Goal: Information Seeking & Learning: Learn about a topic

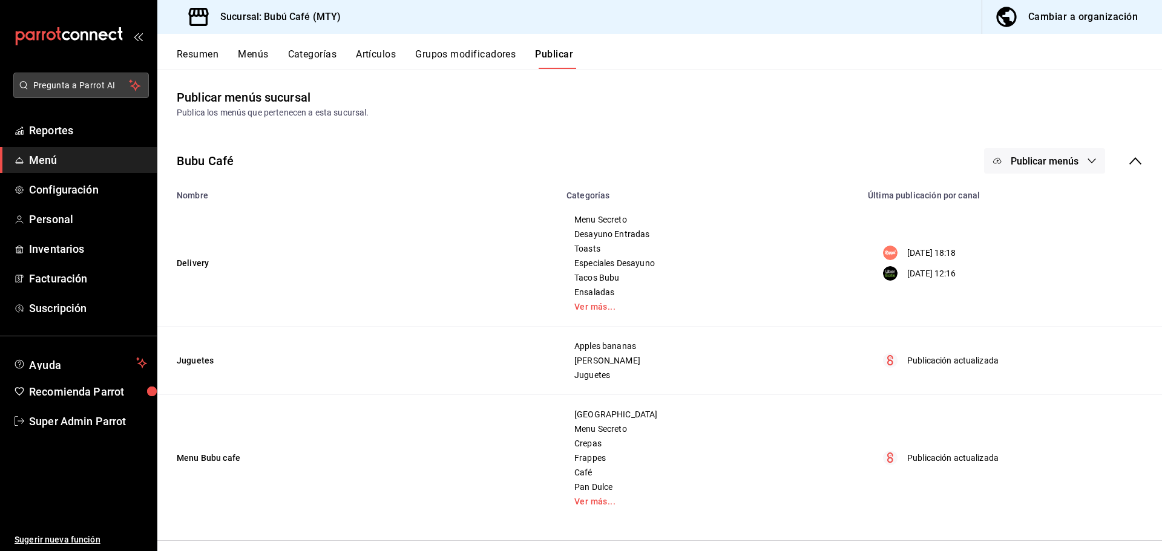
click at [85, 88] on span "Pregunta a Parrot AI" at bounding box center [81, 85] width 96 height 13
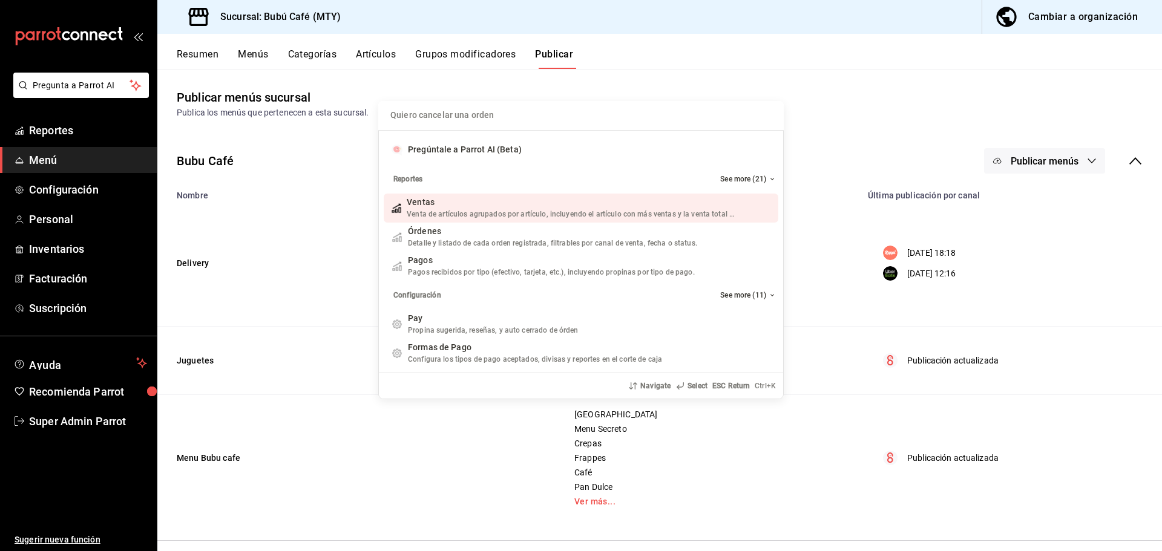
click at [416, 117] on input "Quiero cancelar una orden" at bounding box center [580, 115] width 391 height 29
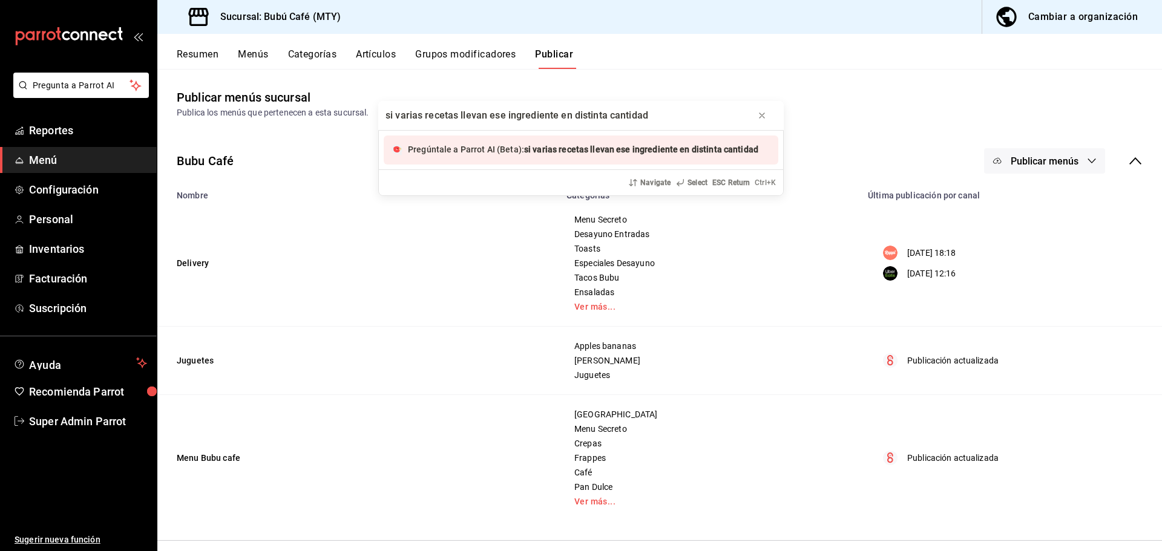
type input "si varias recetas llevan ese ingrediente en distinta cantidad"
click at [536, 149] on span "si varias recetas llevan ese ingrediente en distinta cantidad" at bounding box center [641, 150] width 234 height 10
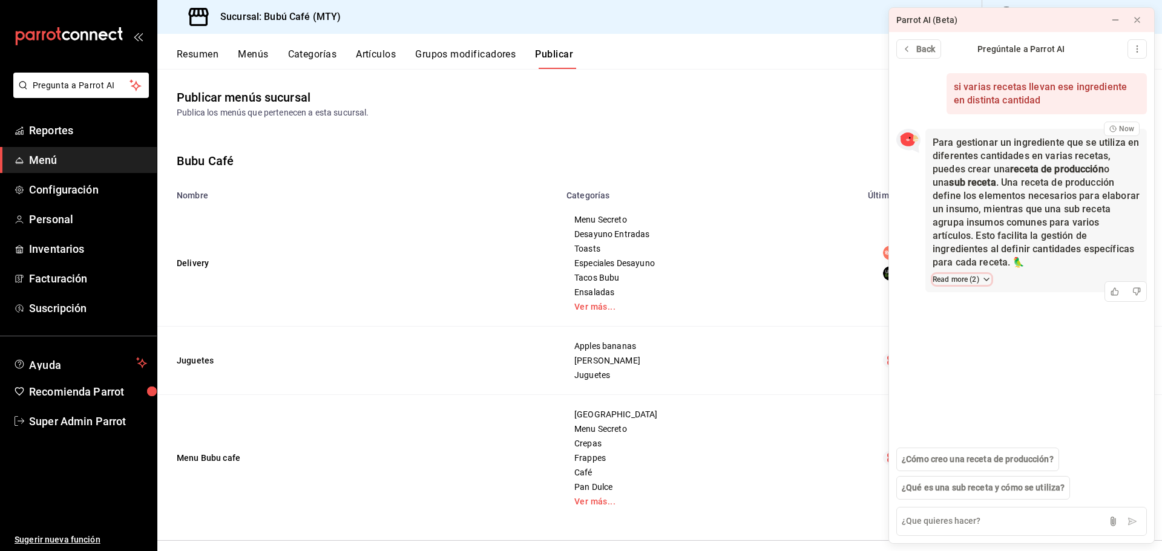
click at [989, 275] on icon at bounding box center [986, 280] width 10 height 10
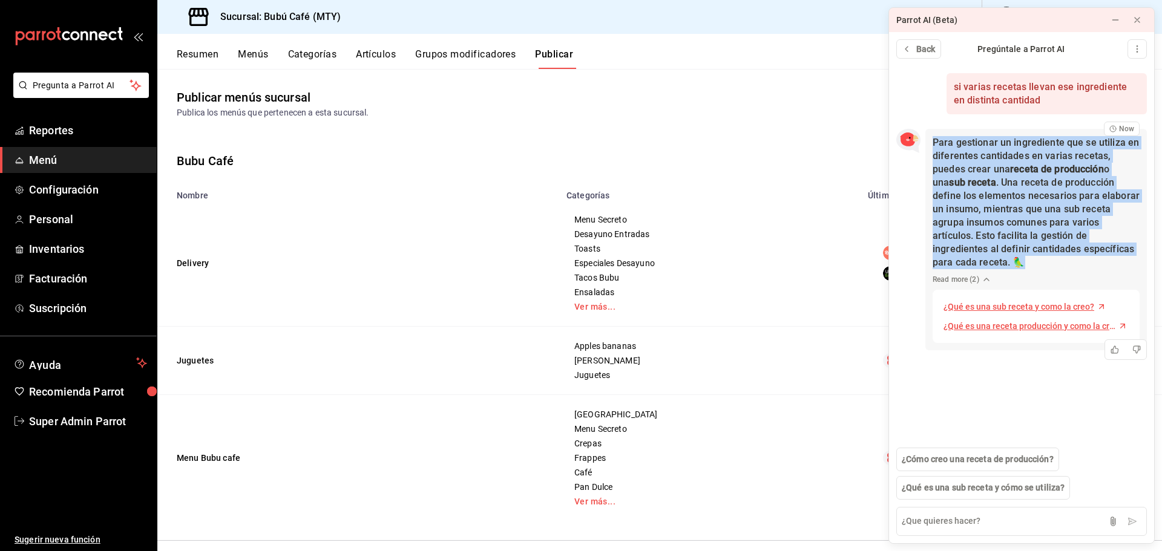
drag, startPoint x: 1129, startPoint y: 249, endPoint x: 932, endPoint y: 145, distance: 223.0
click at [932, 145] on div "Para gestionar un ingrediente que se utiliza en diferentes cantidades en varias…" at bounding box center [1035, 239] width 221 height 221
copy p "Para gestionar un ingrediente que se utiliza en diferentes cantidades en varias…"
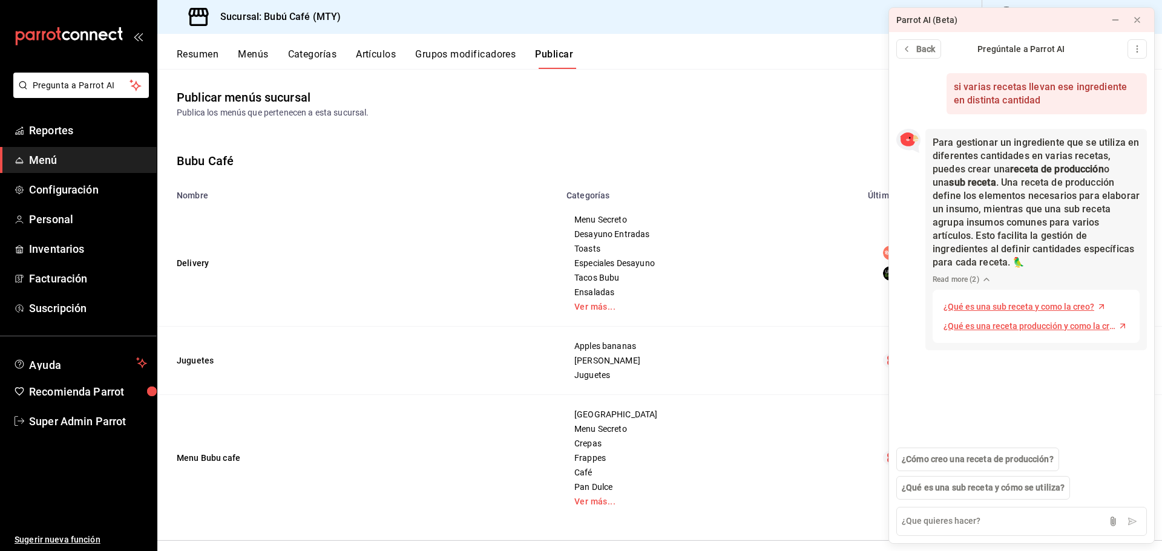
drag, startPoint x: 1064, startPoint y: 292, endPoint x: 1023, endPoint y: 379, distance: 96.6
click at [1023, 379] on div "si varias recetas llevan ese ingrediente en distinta cantidad Now Para gestiona…" at bounding box center [1021, 282] width 265 height 436
click at [1006, 301] on span "¿Qué es una sub receta y como la creo?" at bounding box center [1018, 307] width 151 height 13
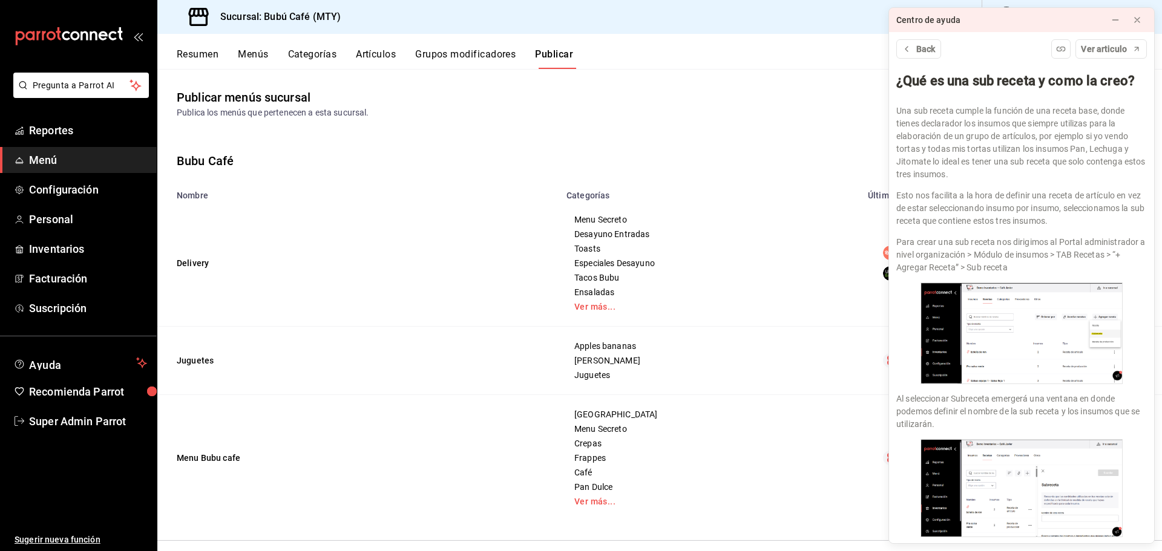
scroll to position [1, 0]
click at [917, 54] on span "Back" at bounding box center [925, 49] width 19 height 13
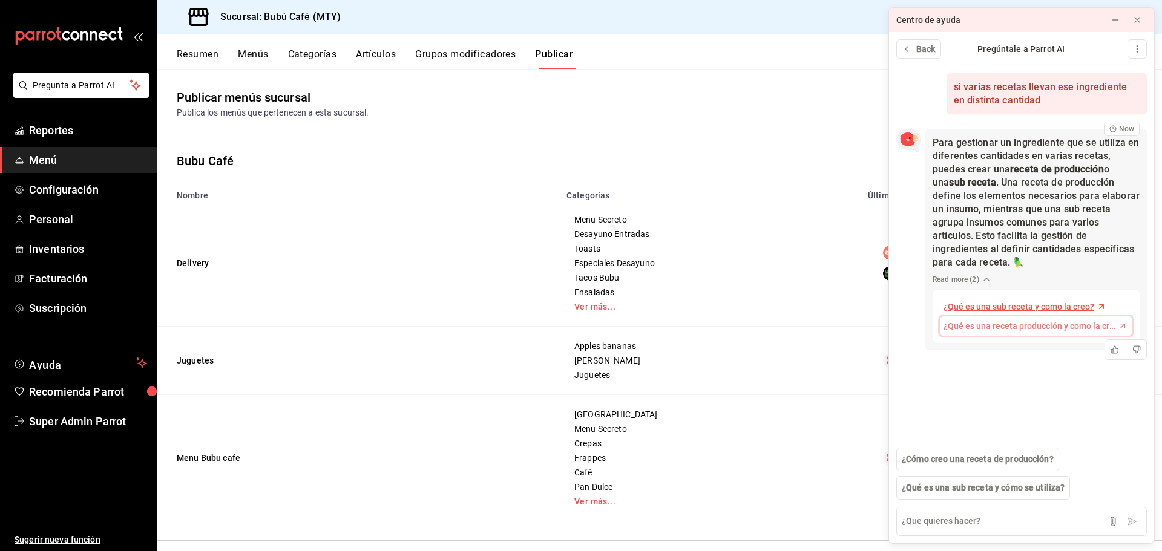
click at [983, 320] on span "¿Qué es una receta producción y como la creo?" at bounding box center [1029, 326] width 172 height 13
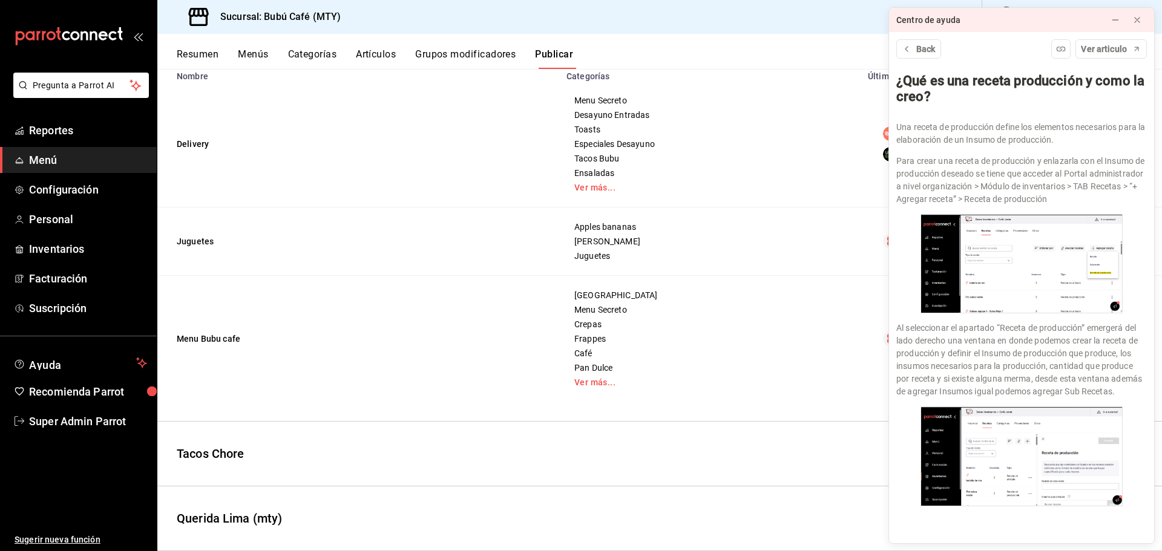
scroll to position [0, 0]
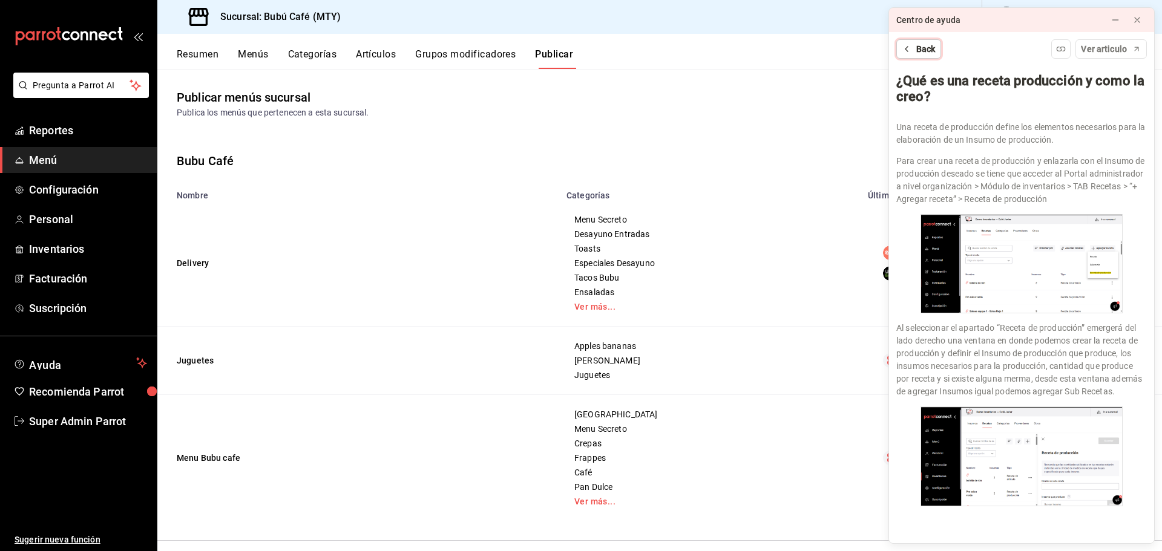
click at [916, 52] on span "Back" at bounding box center [925, 49] width 19 height 13
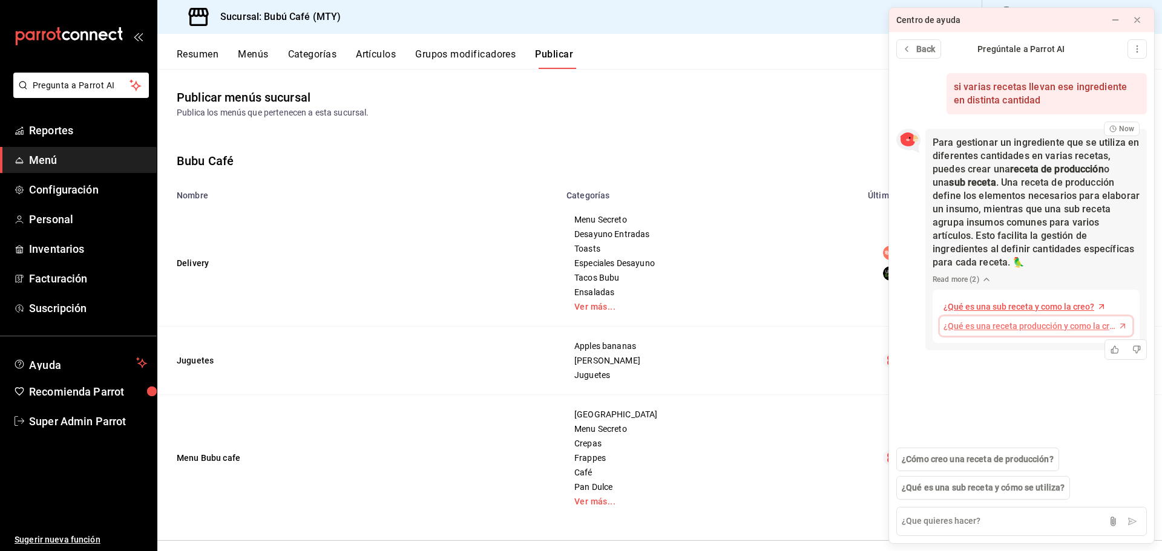
click at [999, 320] on span "¿Qué es una receta producción y como la creo?" at bounding box center [1029, 326] width 172 height 13
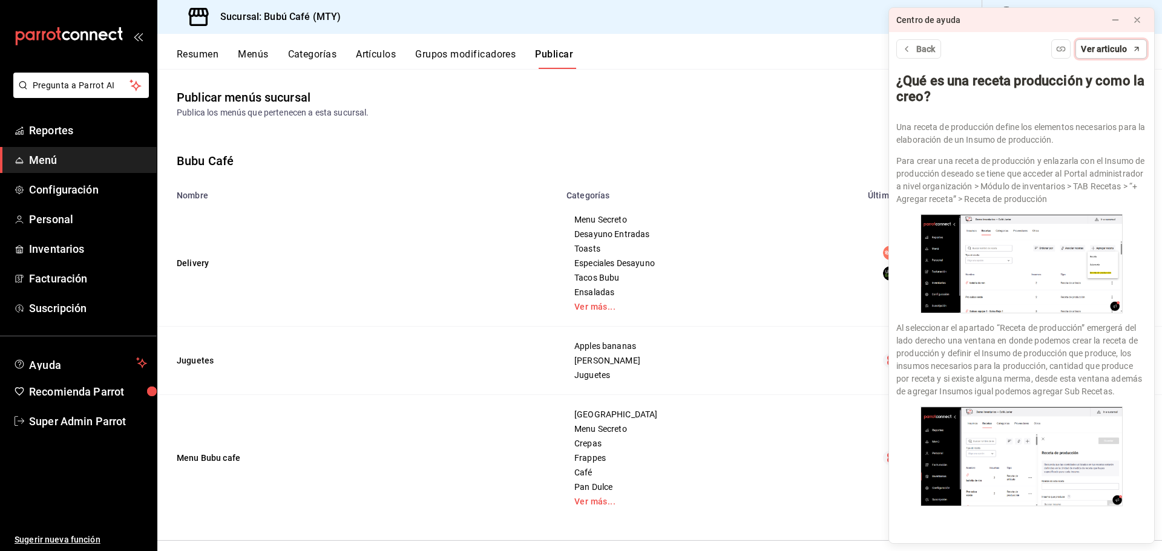
click at [1106, 53] on span "Ver articulo" at bounding box center [1104, 49] width 46 height 13
click at [1141, 24] on icon at bounding box center [1137, 20] width 10 height 10
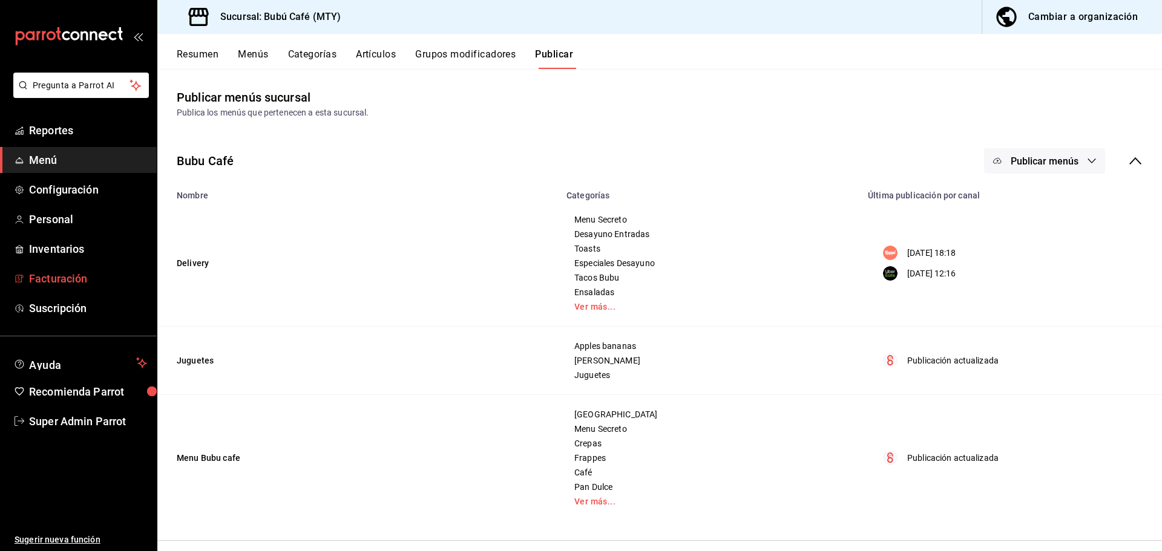
click at [69, 287] on link "Facturación" at bounding box center [78, 279] width 157 height 26
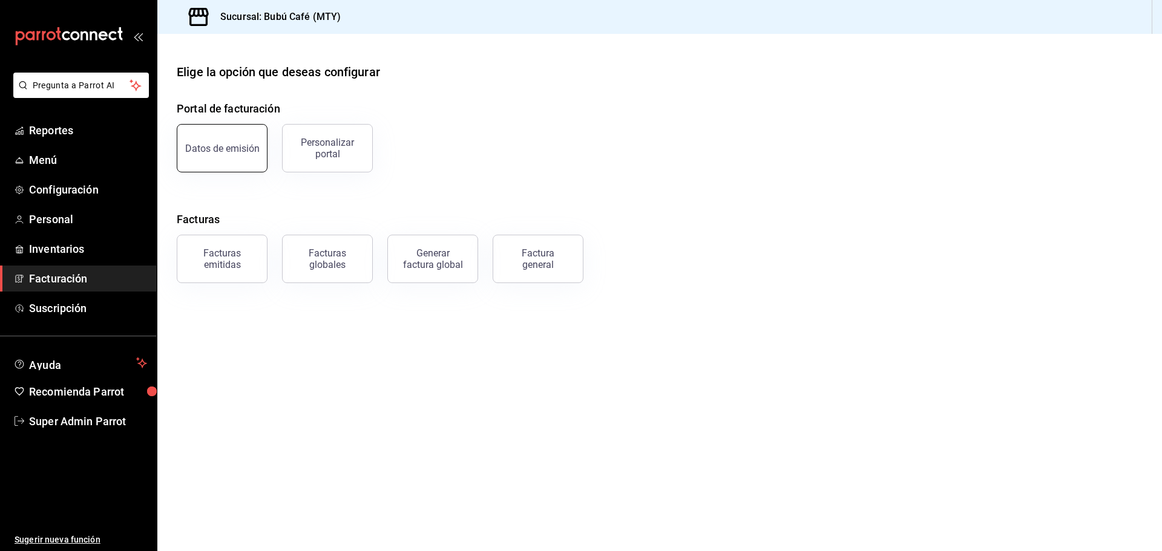
click at [228, 160] on button "Datos de emisión" at bounding box center [222, 148] width 91 height 48
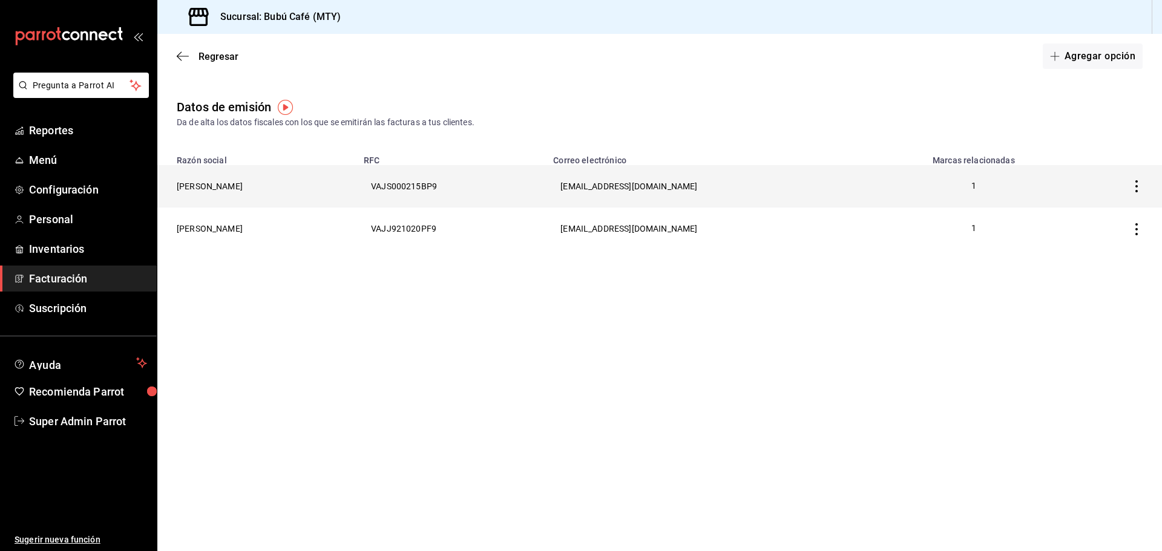
click at [245, 186] on th "[PERSON_NAME]" at bounding box center [256, 186] width 199 height 42
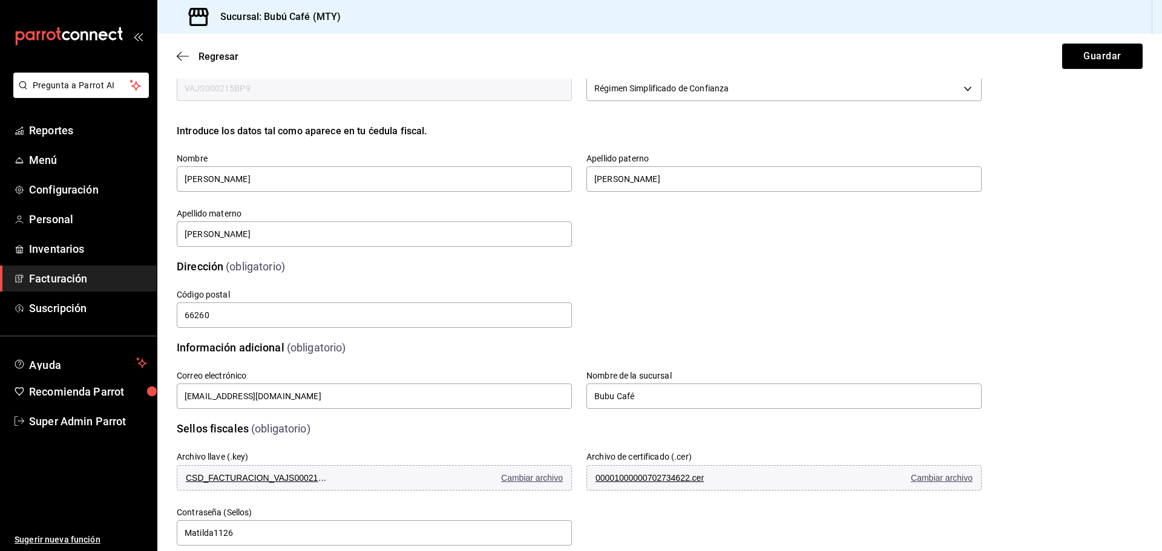
scroll to position [58, 0]
